Goal: Browse casually: Explore the website without a specific task or goal

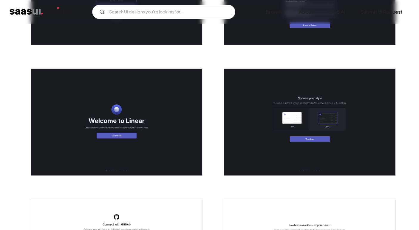
scroll to position [212, 0]
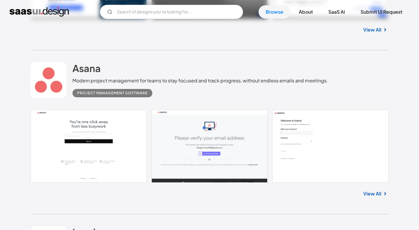
scroll to position [2583, 0]
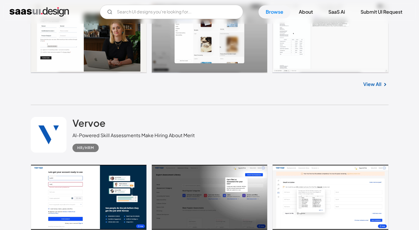
scroll to position [2285, 0]
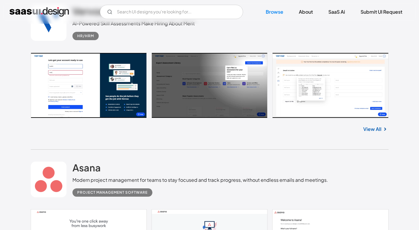
scroll to position [2395, 0]
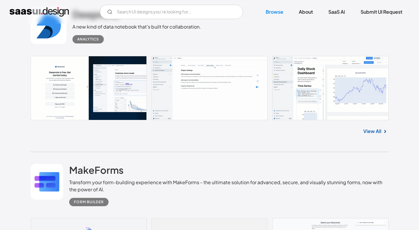
scroll to position [3806, 0]
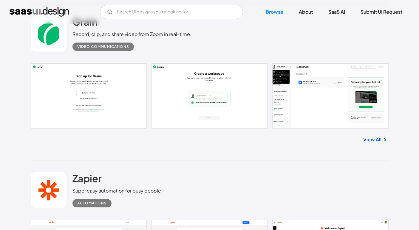
scroll to position [4124, 0]
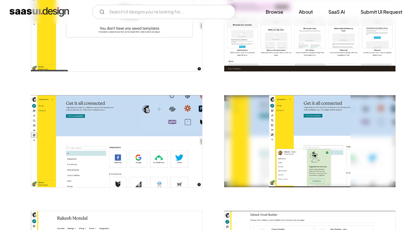
scroll to position [1037, 0]
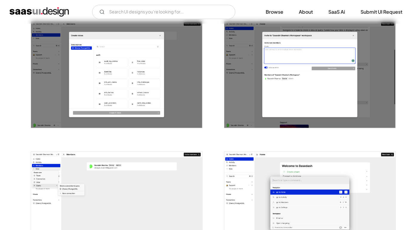
scroll to position [765, 0]
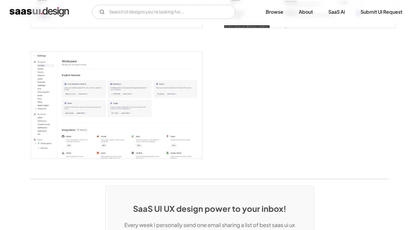
scroll to position [1525, 0]
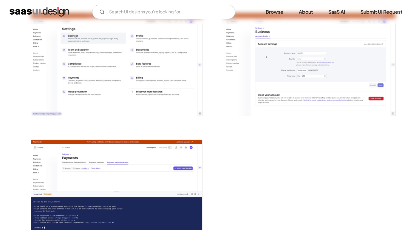
scroll to position [1489, 0]
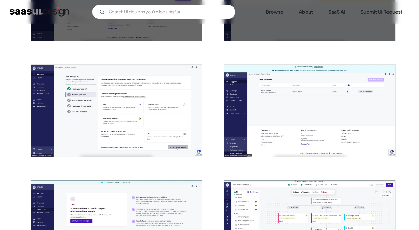
scroll to position [1018, 0]
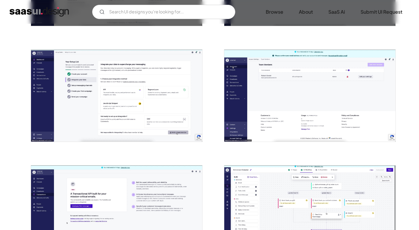
click at [296, 102] on img "open lightbox" at bounding box center [309, 96] width 171 height 92
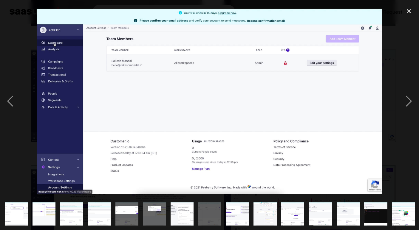
scroll to position [0, 277]
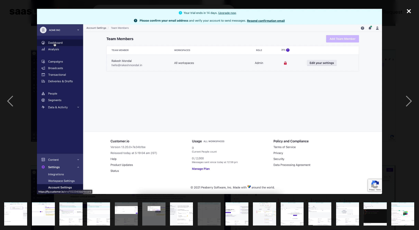
click at [407, 9] on div "close lightbox" at bounding box center [408, 10] width 20 height 13
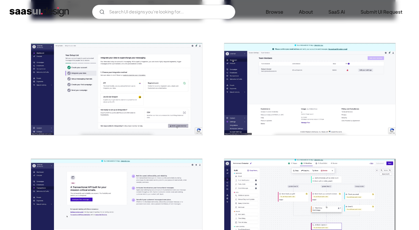
scroll to position [1027, 0]
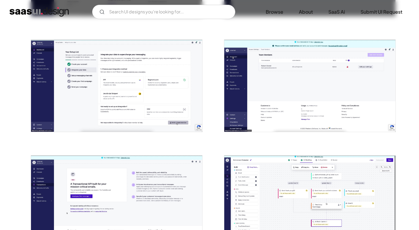
click at [114, 55] on img "open lightbox" at bounding box center [116, 86] width 171 height 92
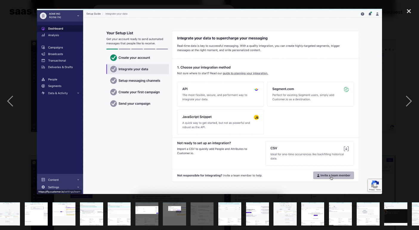
scroll to position [0, 277]
